Goal: Task Accomplishment & Management: Use online tool/utility

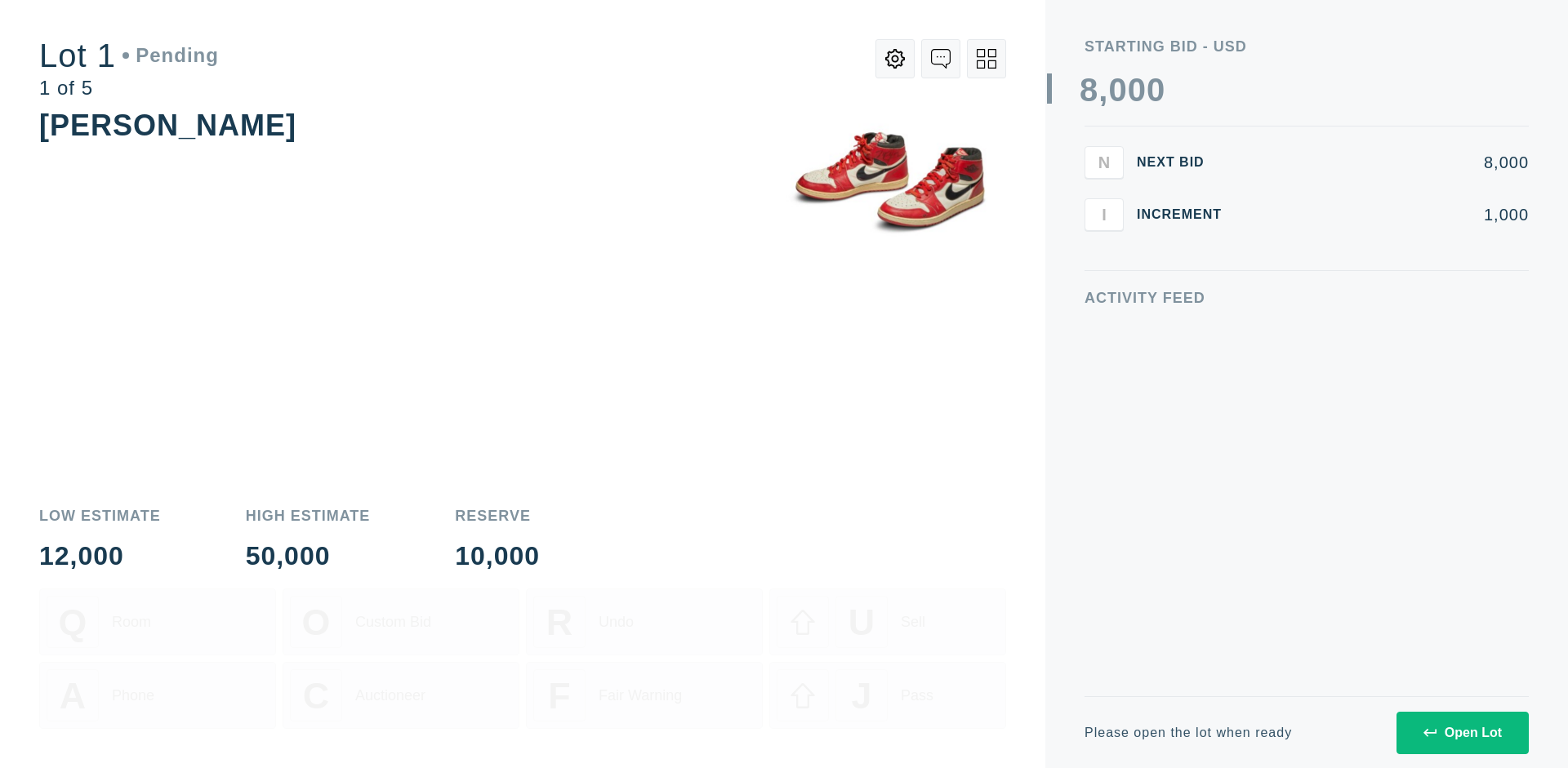
click at [1462, 733] on div "Open Lot" at bounding box center [1463, 734] width 78 height 15
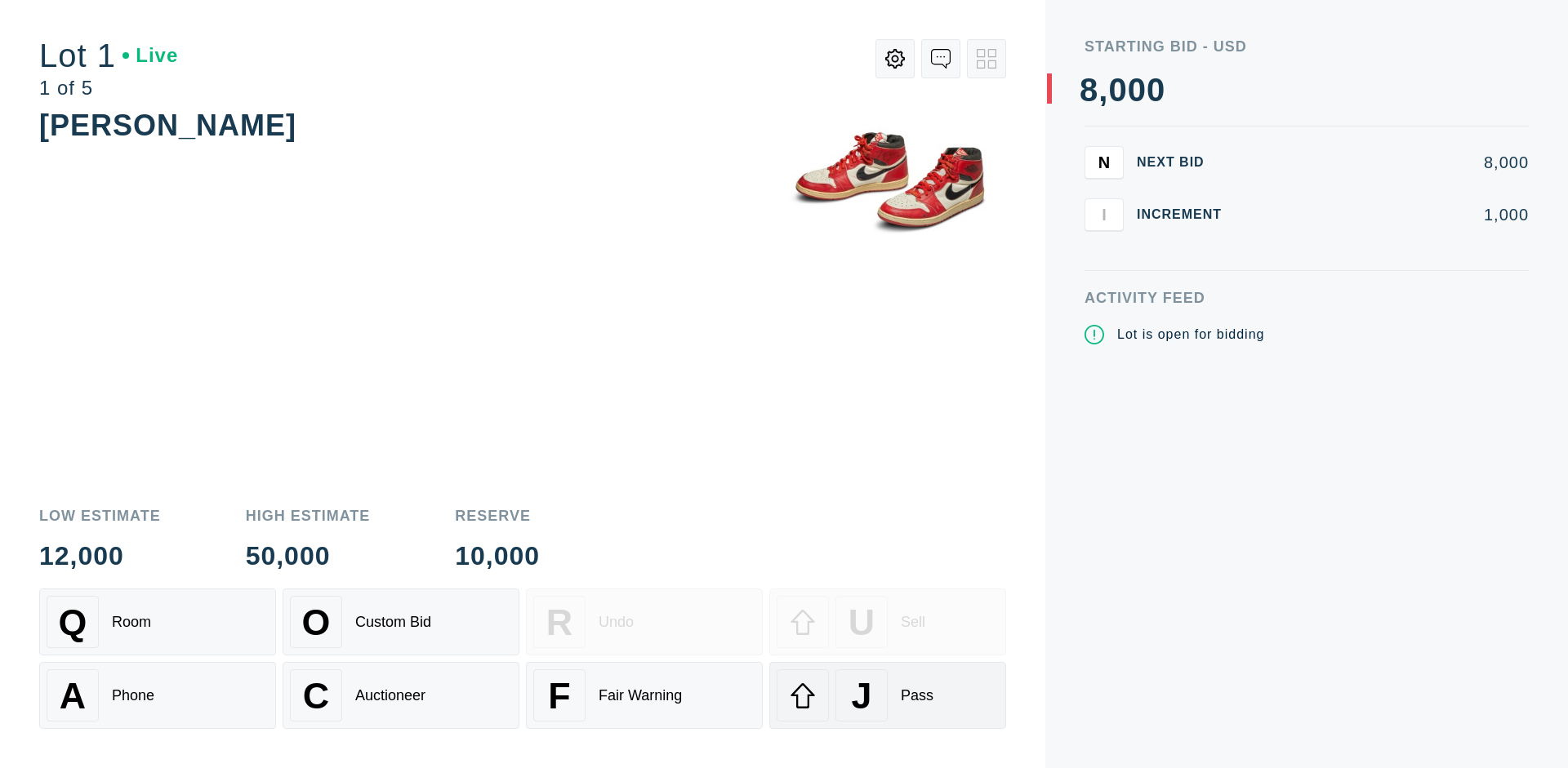
click at [887, 695] on div "J Pass" at bounding box center [887, 695] width 222 height 52
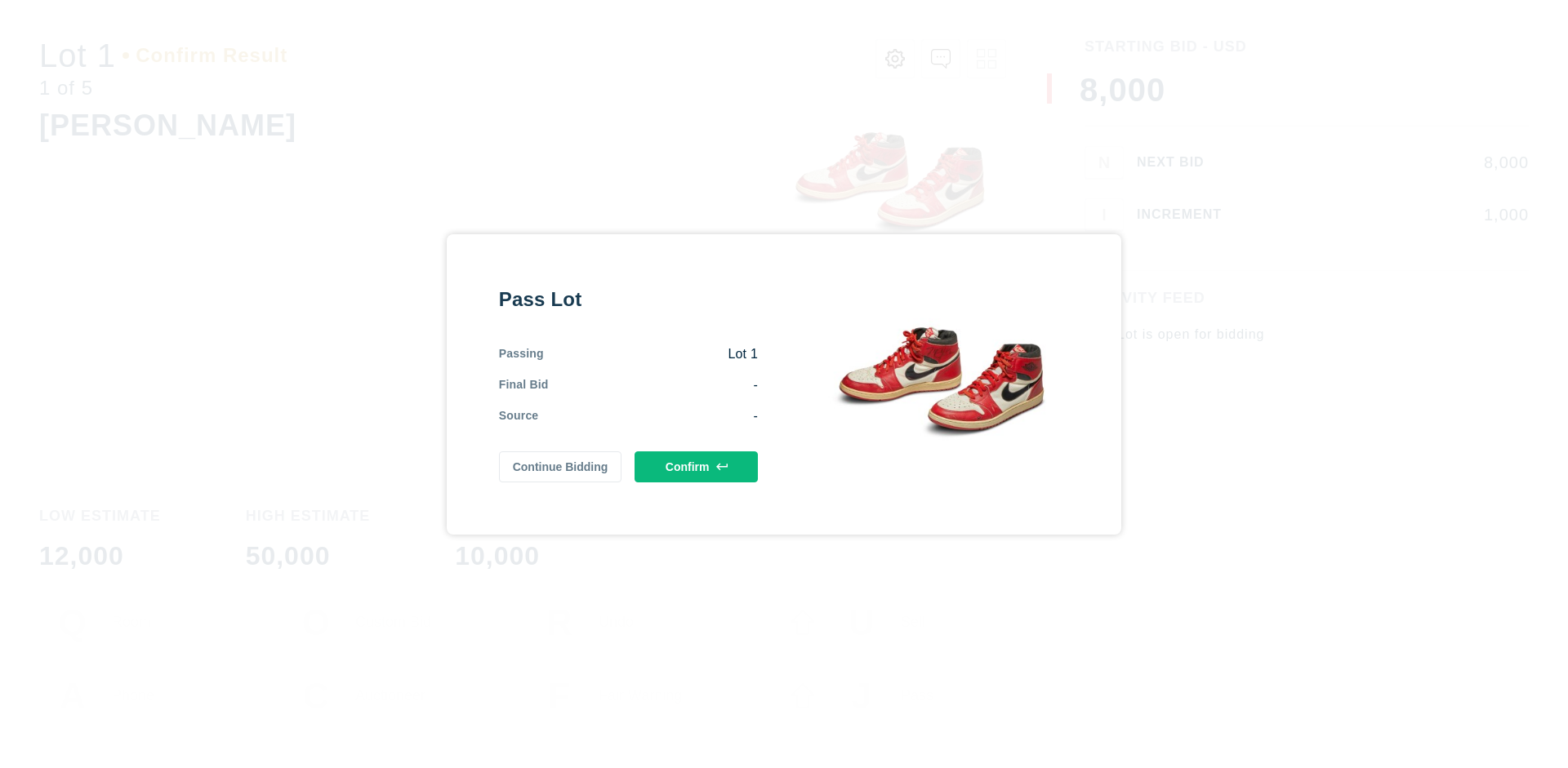
click at [696, 466] on button "Confirm" at bounding box center [696, 466] width 123 height 31
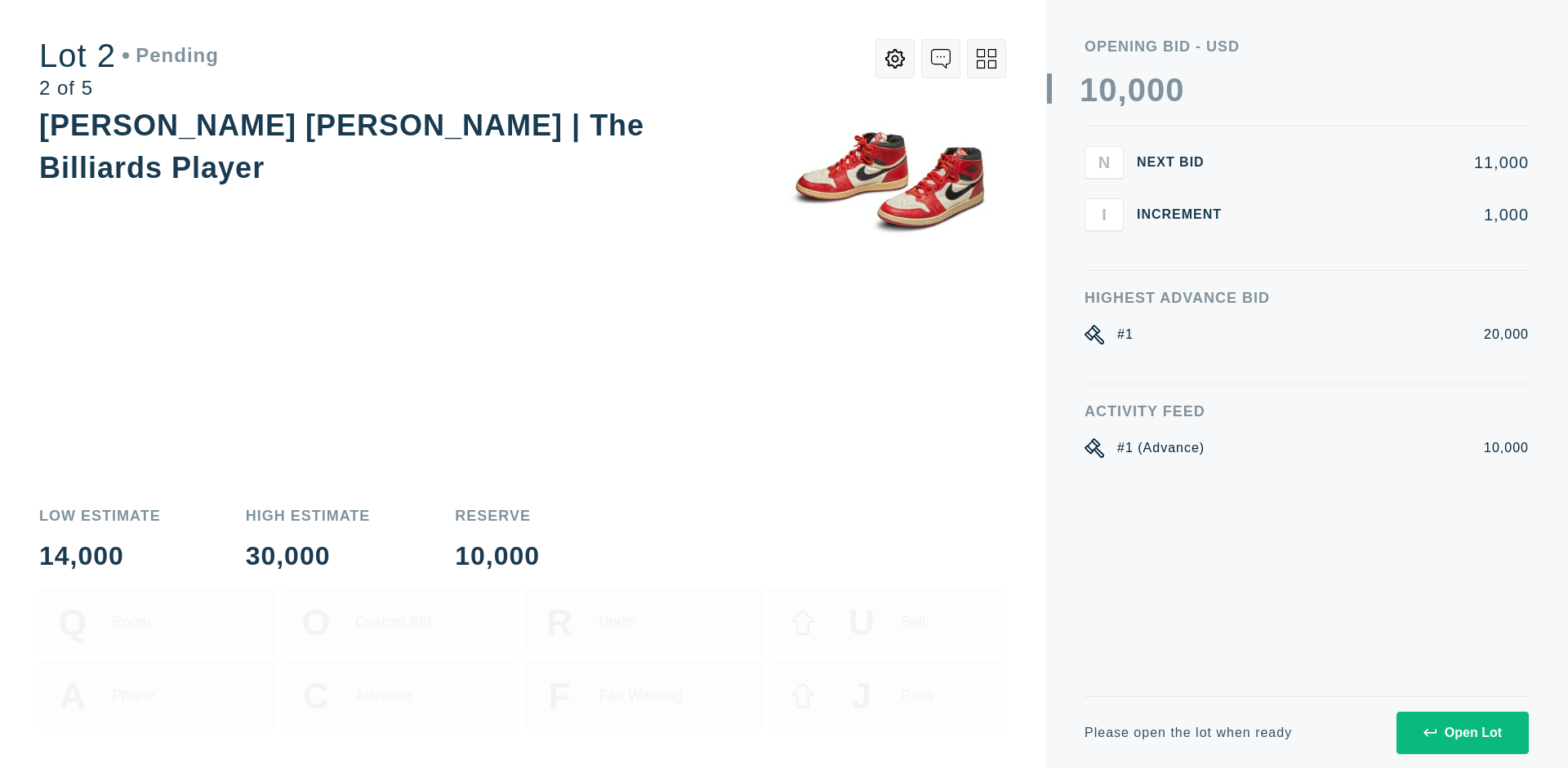
click at [1462, 733] on div "Open Lot" at bounding box center [1463, 734] width 78 height 15
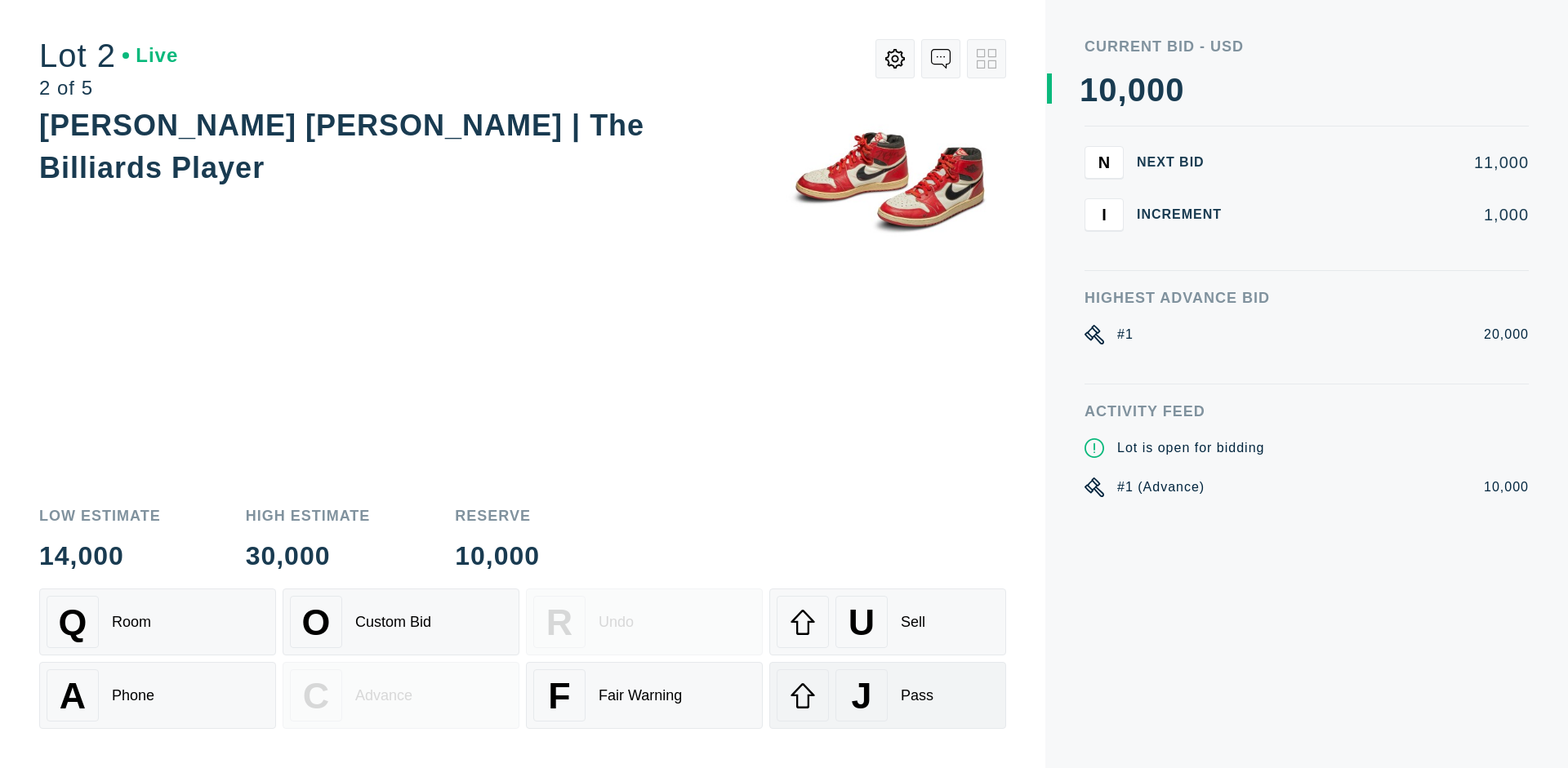
click at [887, 695] on div "J Pass" at bounding box center [887, 695] width 222 height 52
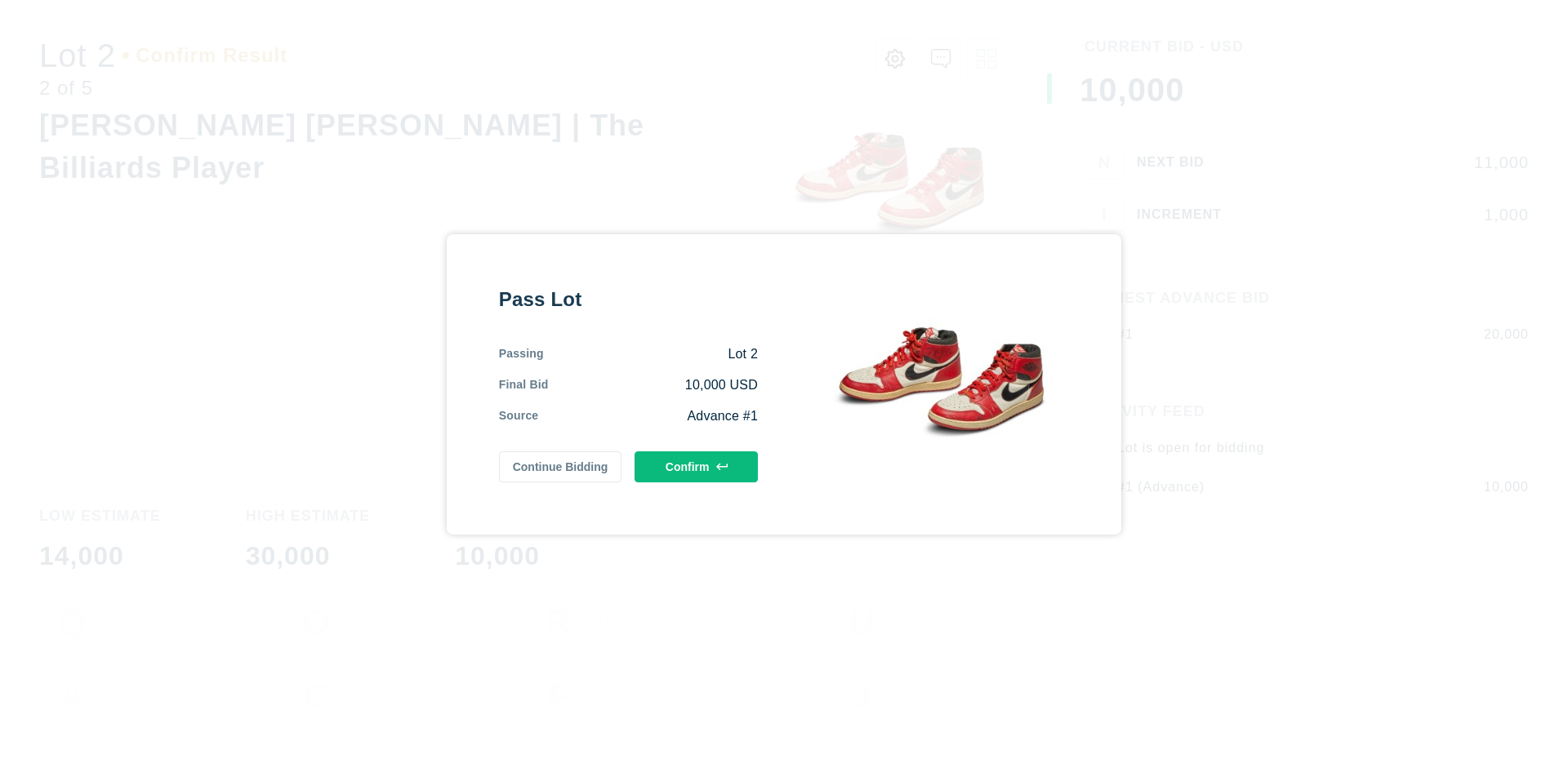
click at [696, 466] on button "Confirm" at bounding box center [696, 466] width 123 height 31
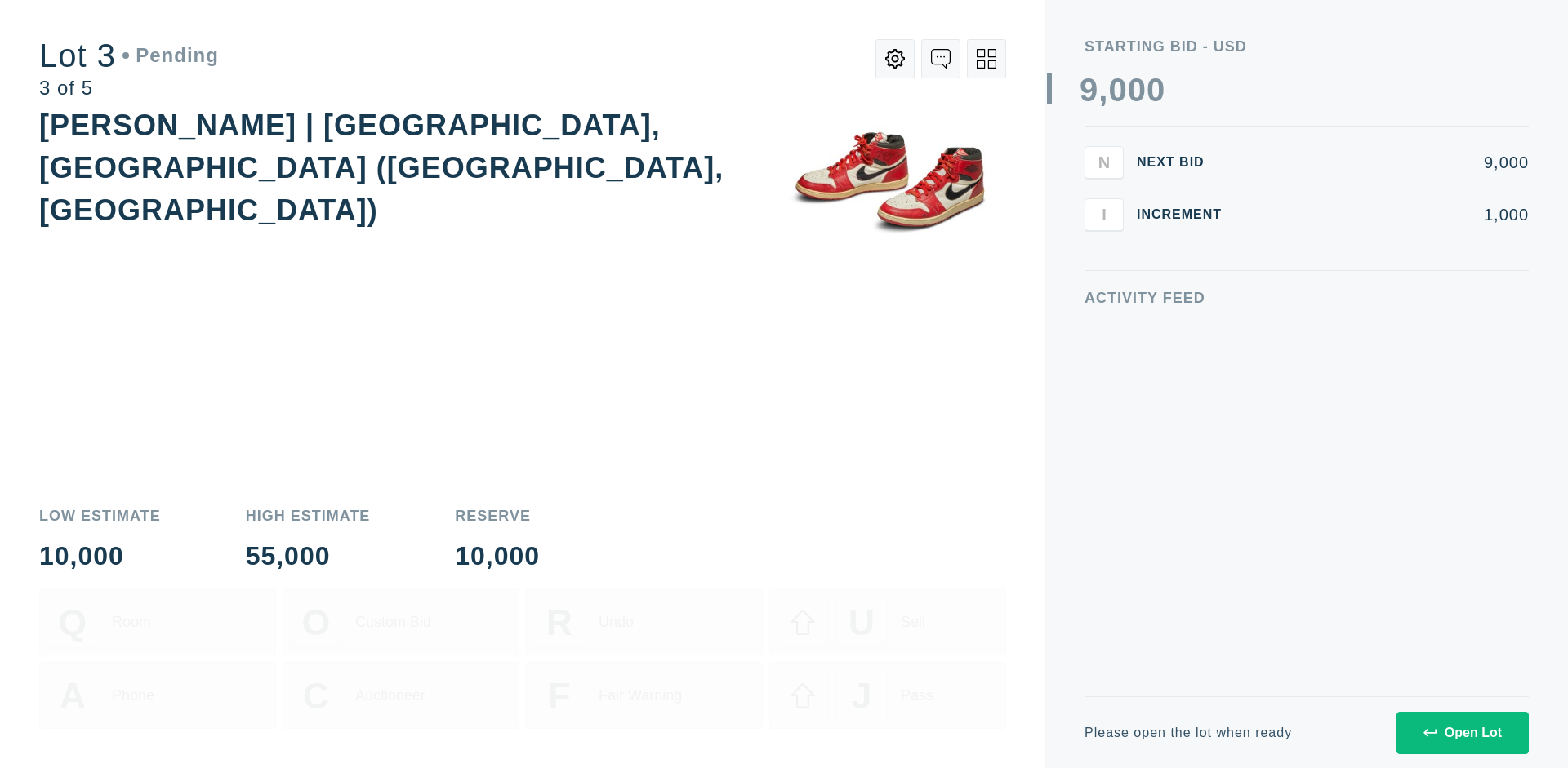
click at [1462, 733] on div "Open Lot" at bounding box center [1463, 734] width 78 height 15
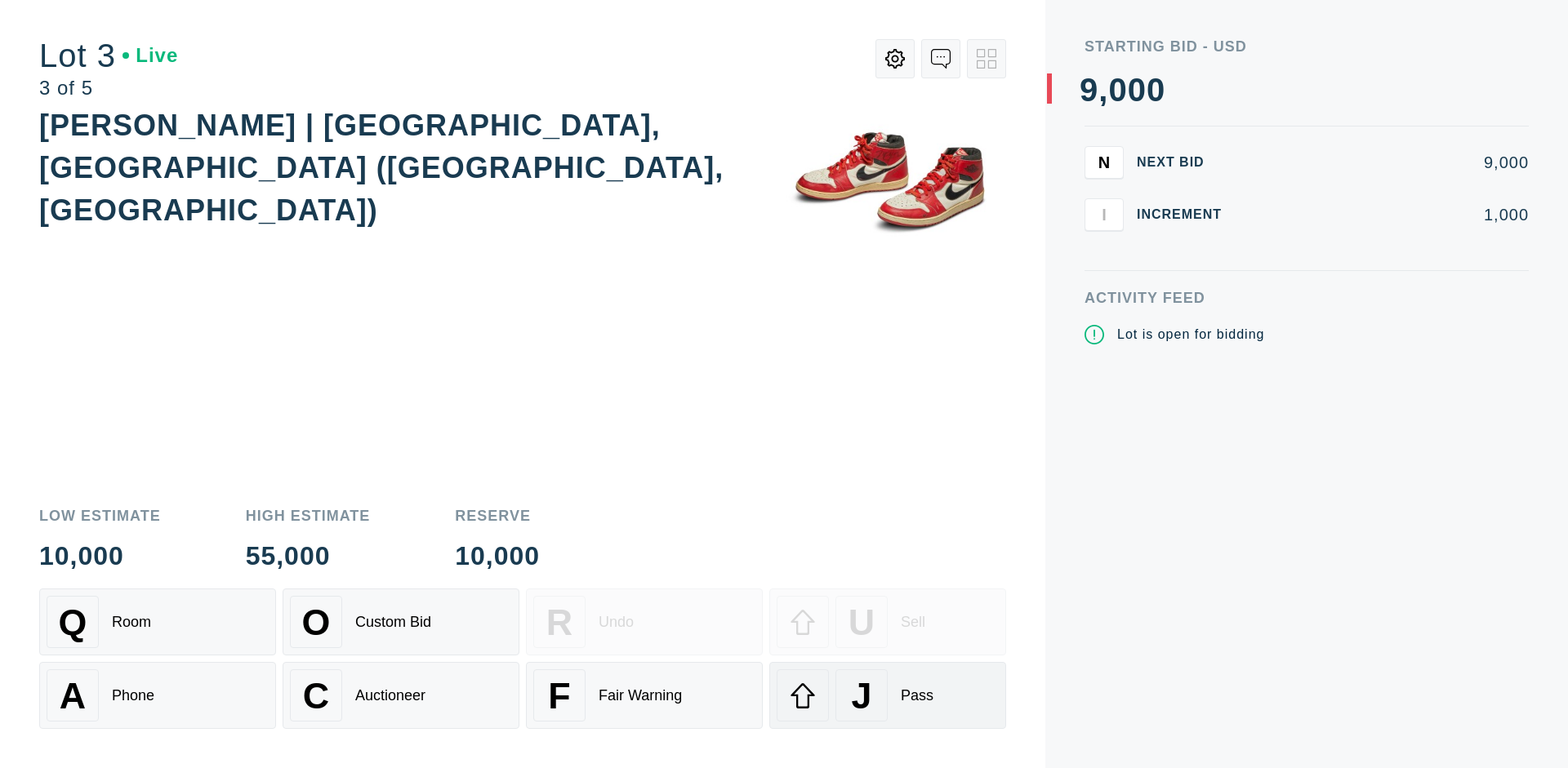
click at [887, 695] on div "J Pass" at bounding box center [887, 695] width 222 height 52
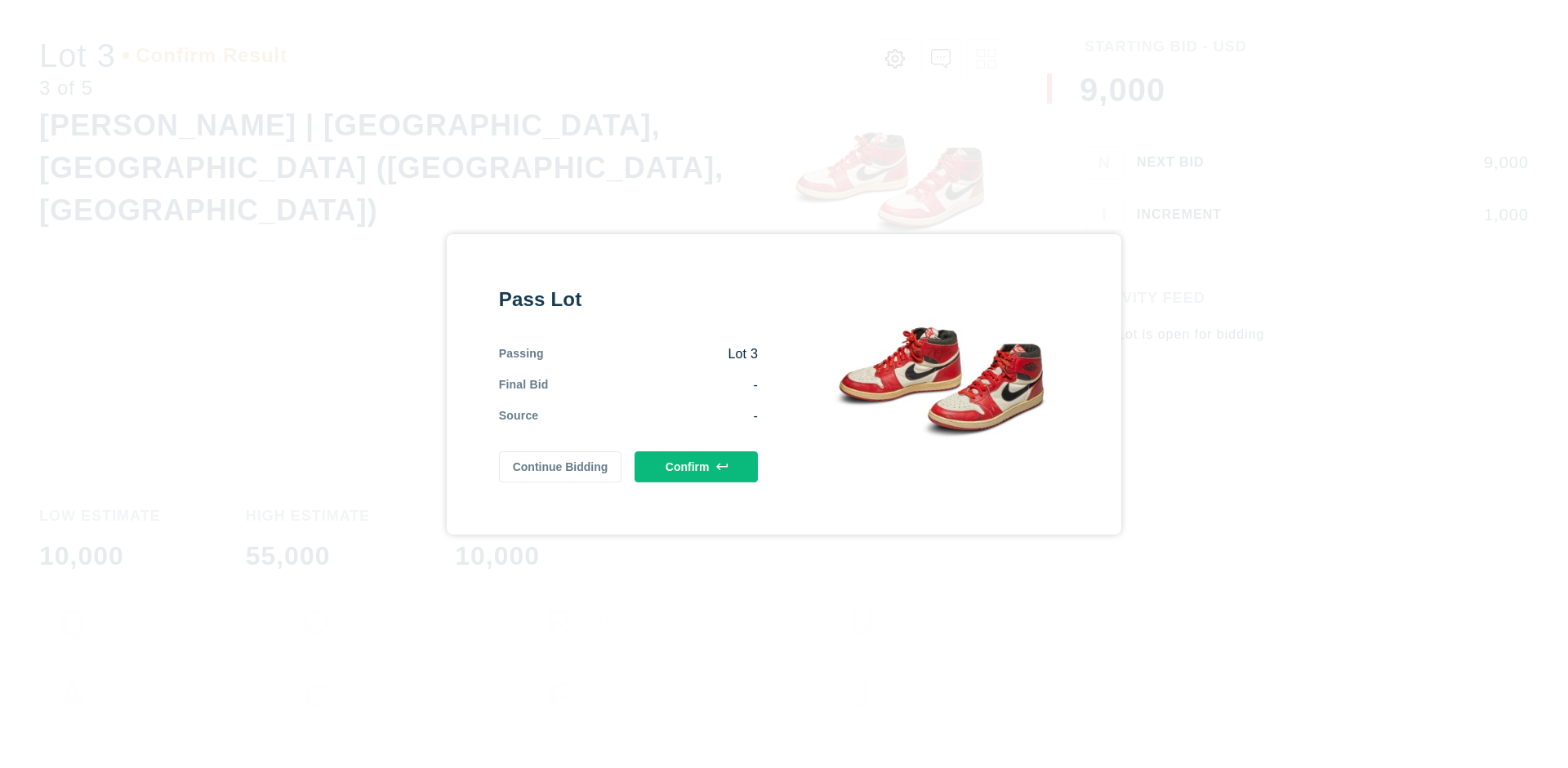
click at [696, 466] on button "Confirm" at bounding box center [696, 466] width 123 height 31
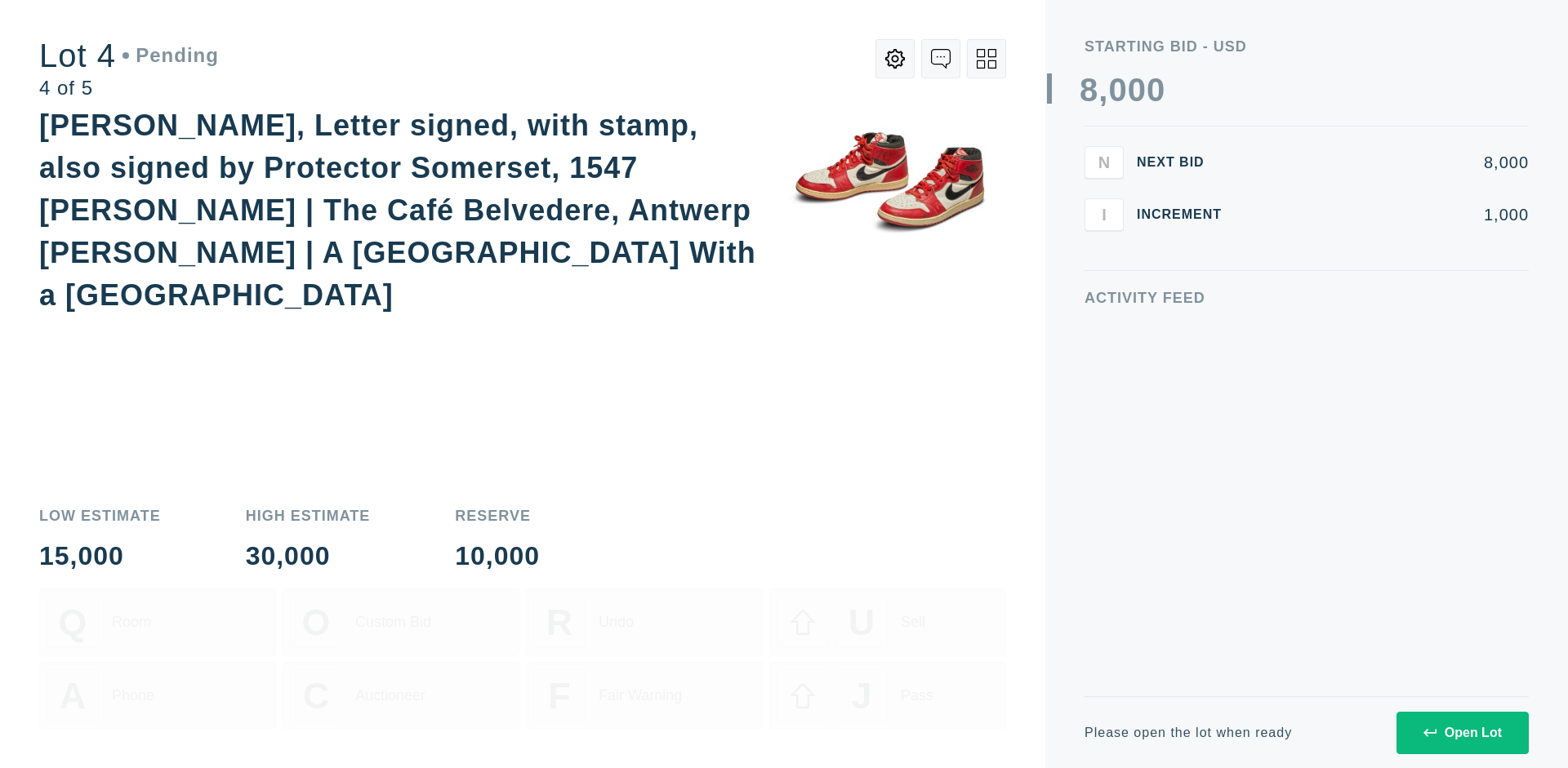
click at [986, 59] on icon at bounding box center [986, 59] width 20 height 20
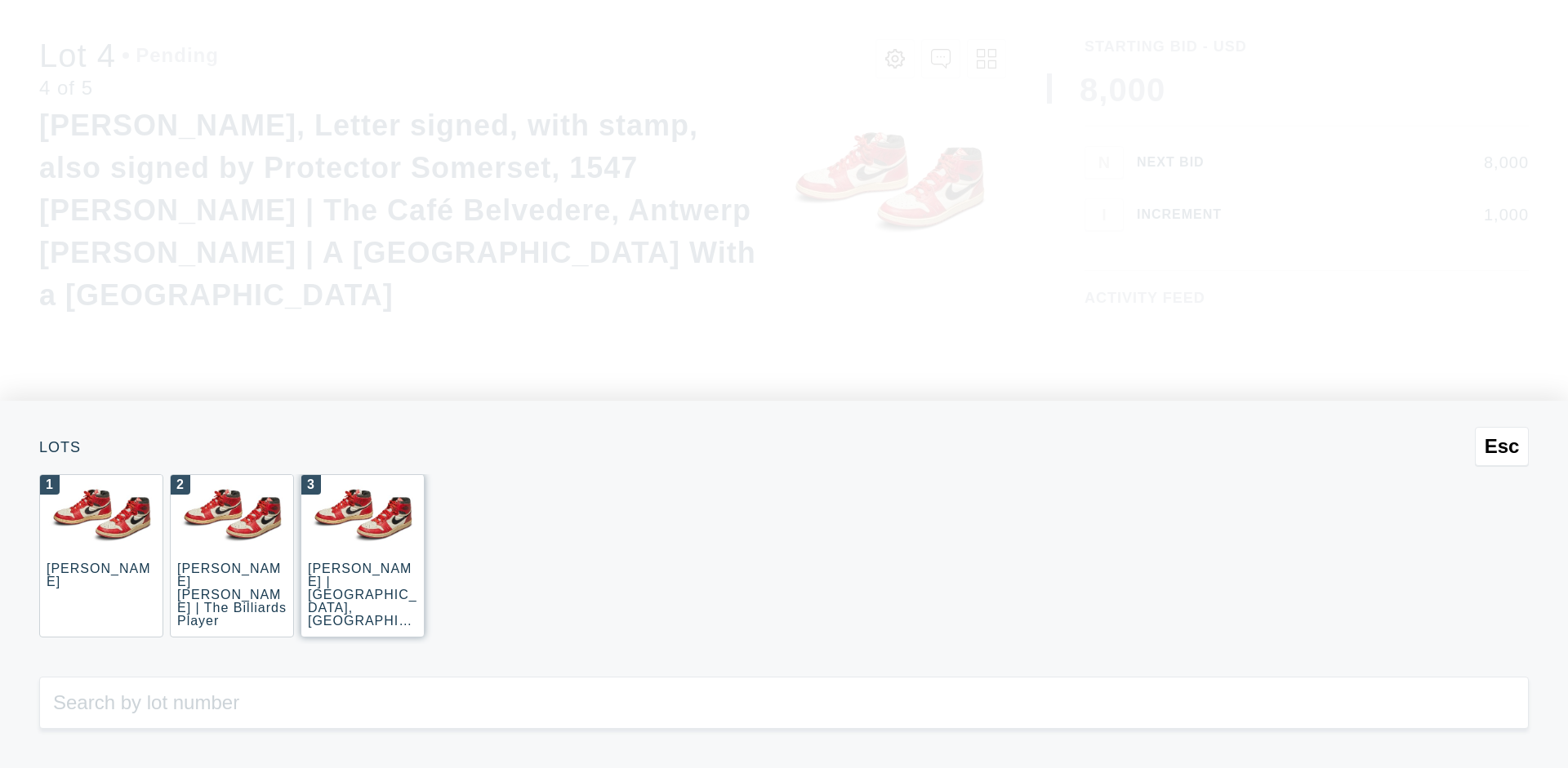
click at [363, 556] on div "3 [PERSON_NAME] | [GEOGRAPHIC_DATA], [GEOGRAPHIC_DATA] ([GEOGRAPHIC_DATA], [GEO…" at bounding box center [362, 555] width 124 height 163
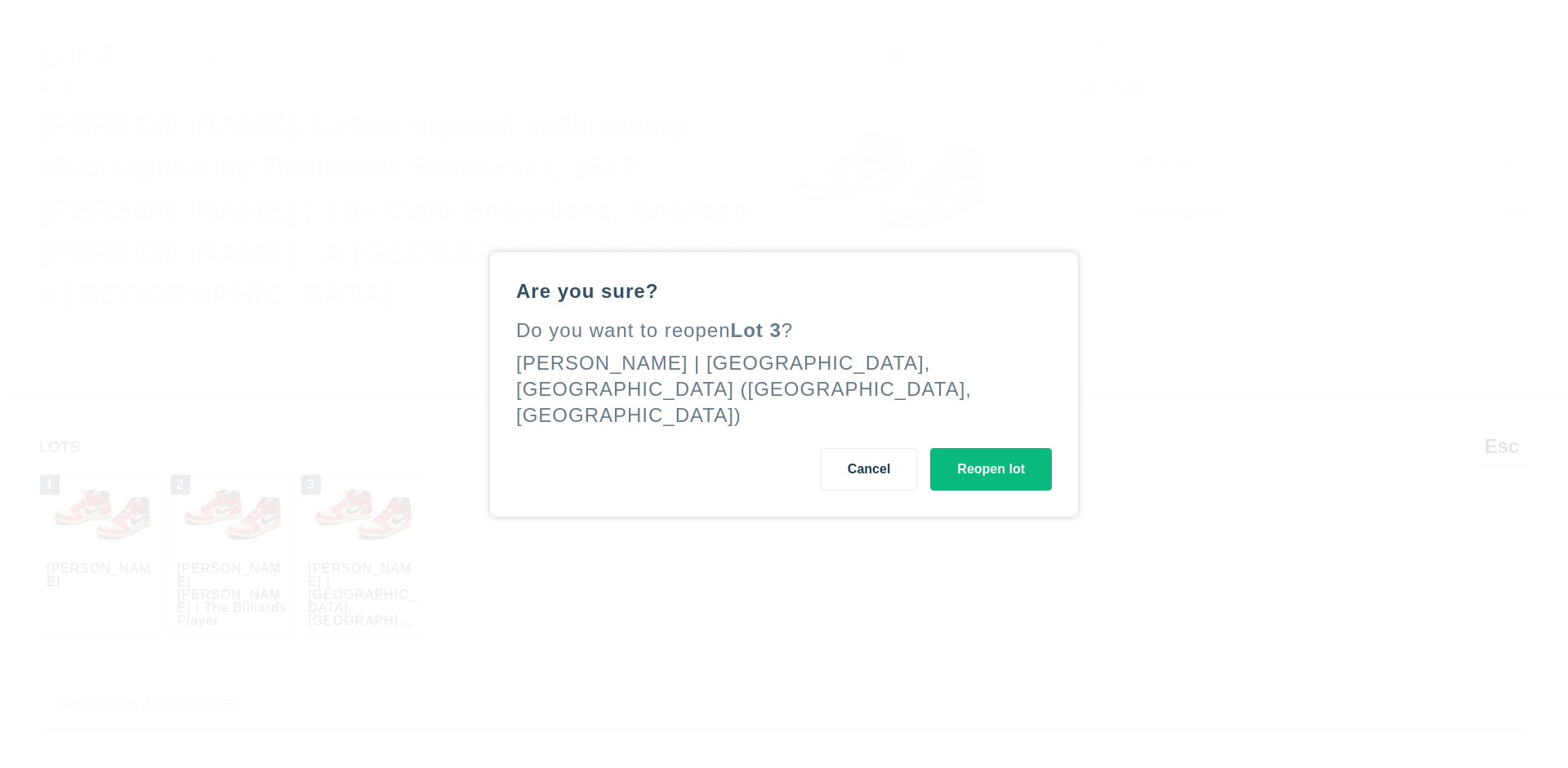
click at [991, 456] on button "Reopen lot" at bounding box center [991, 470] width 122 height 43
